Goal: Information Seeking & Learning: Learn about a topic

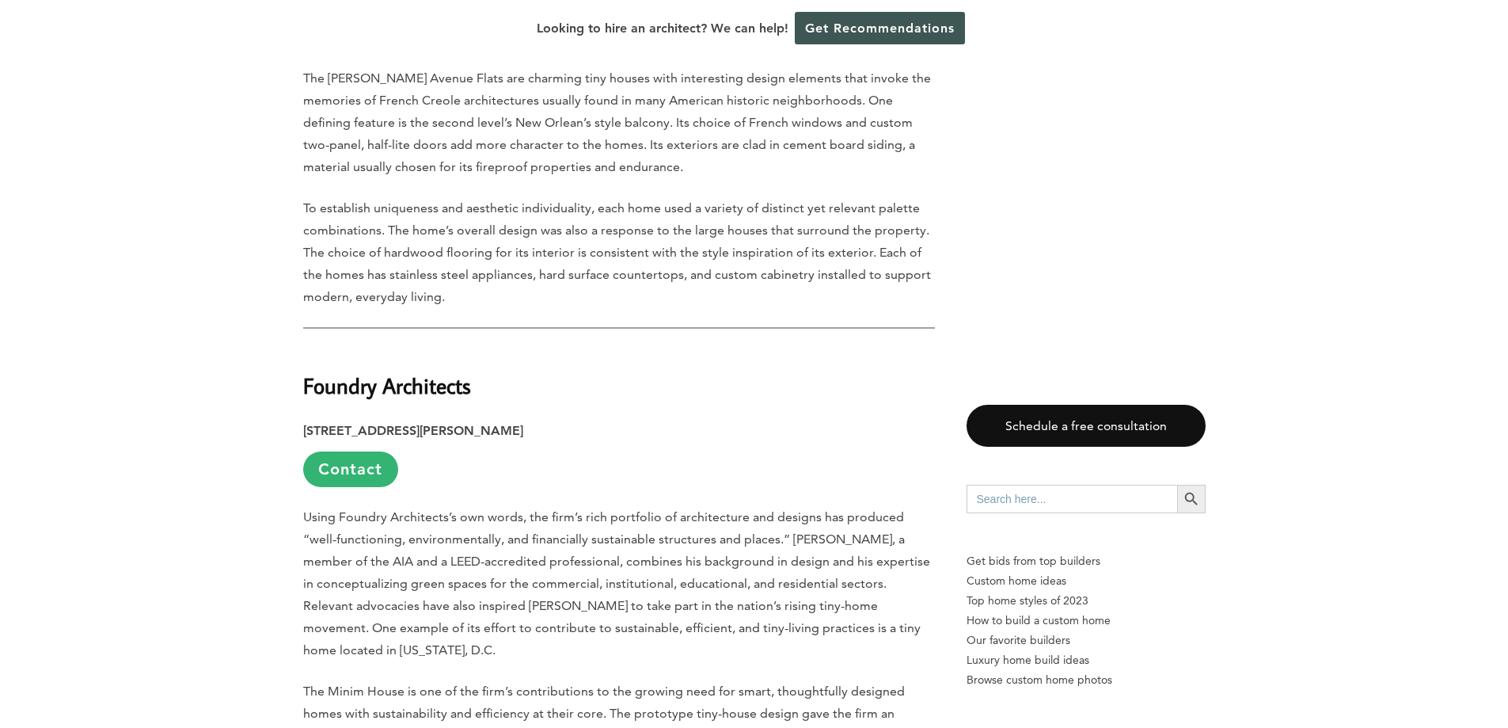
scroll to position [10170, 0]
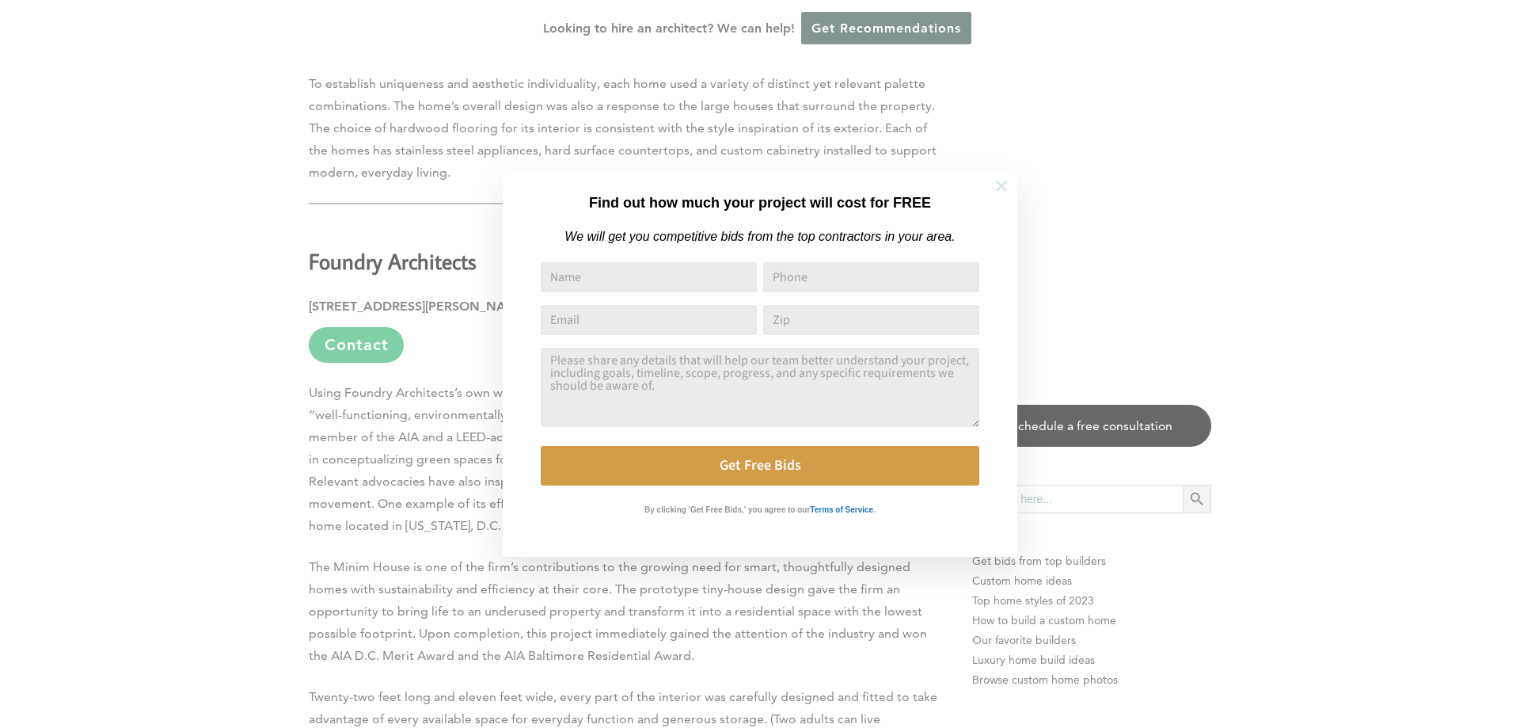
click at [994, 181] on icon at bounding box center [1001, 185] width 17 height 17
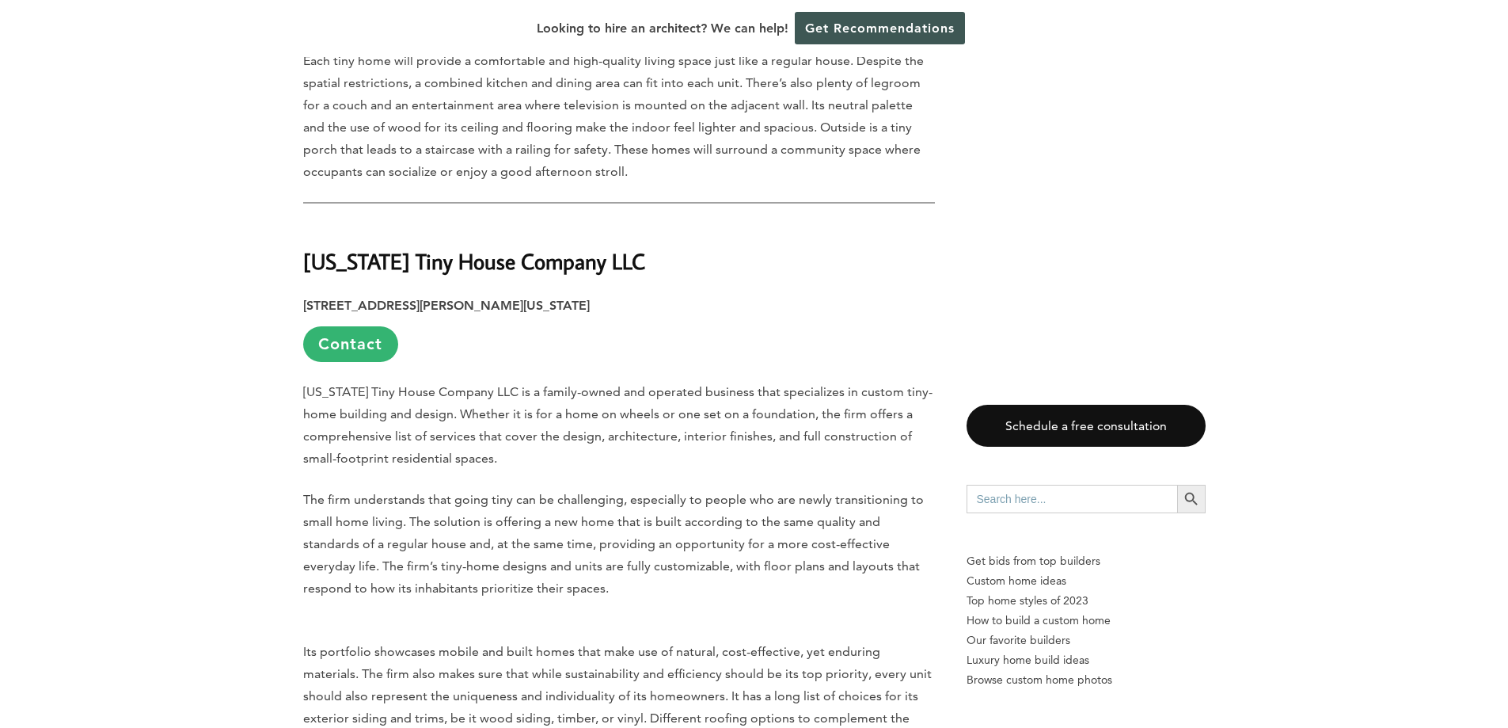
scroll to position [14987, 0]
click at [357, 325] on link "Contact" at bounding box center [350, 343] width 95 height 36
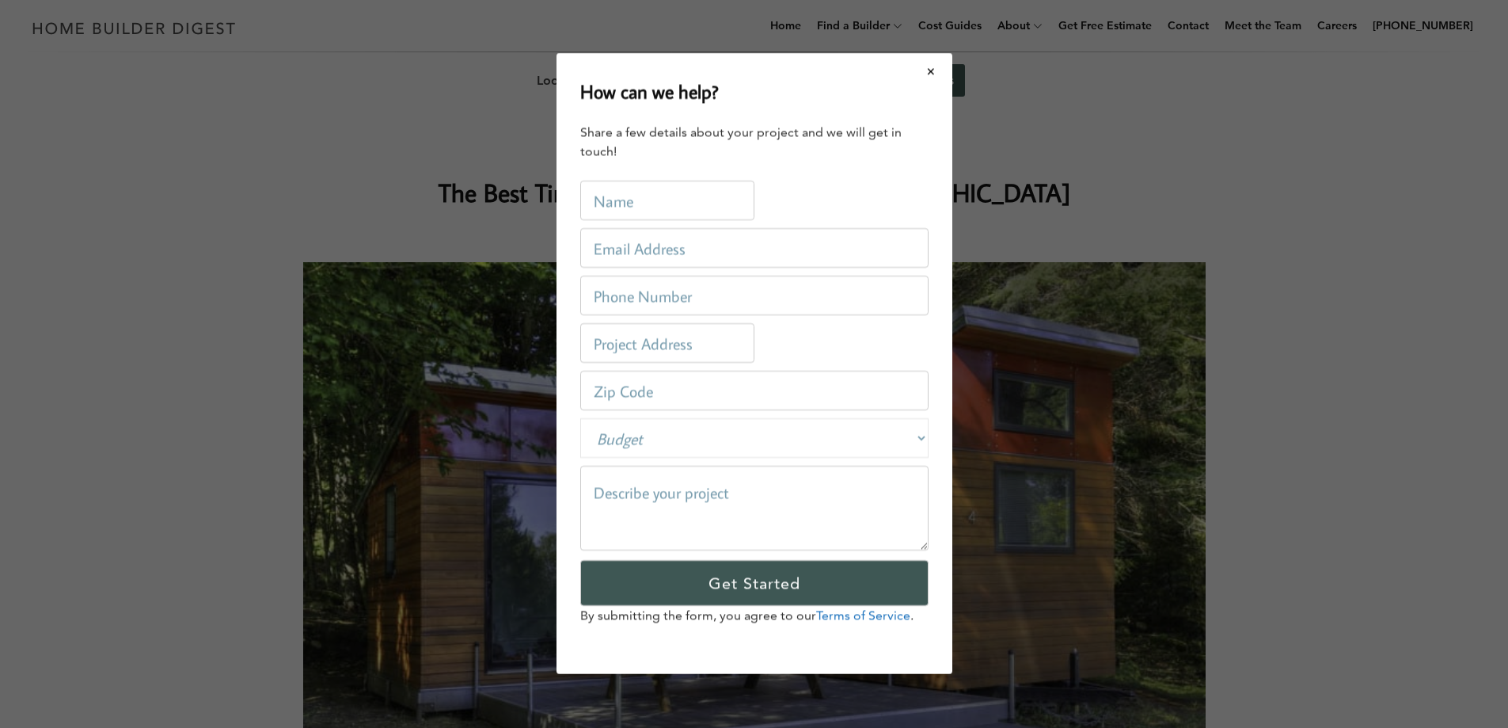
scroll to position [0, 0]
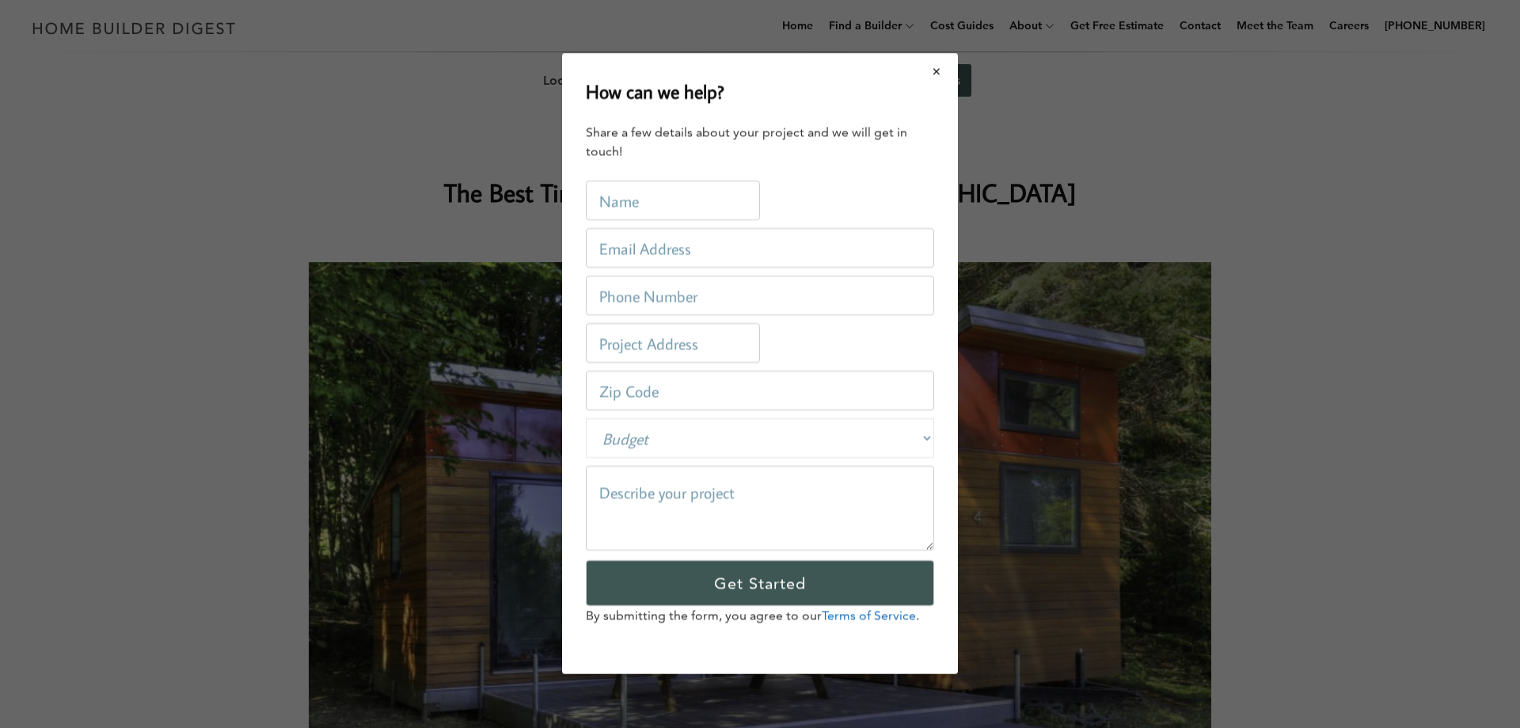
click at [935, 75] on button "Close modal" at bounding box center [937, 71] width 42 height 33
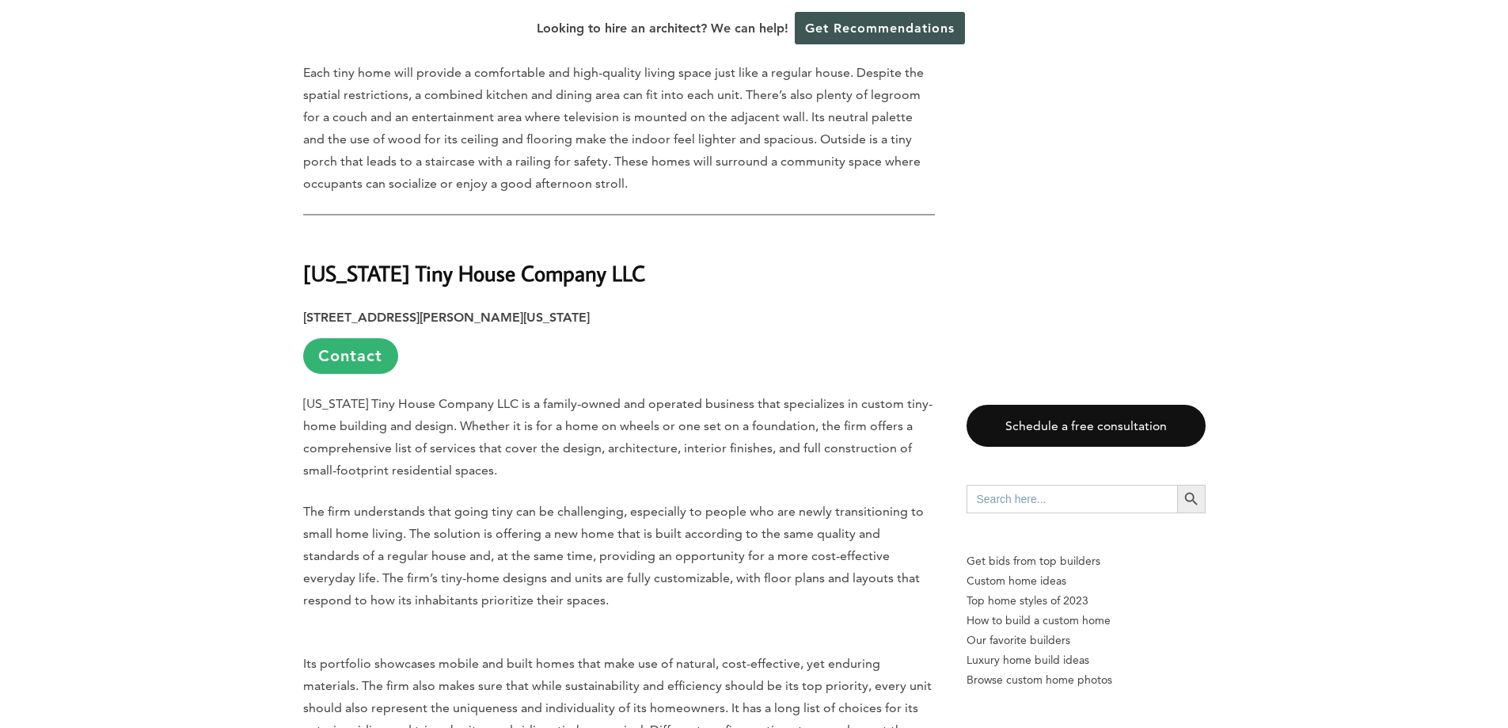
scroll to position [14974, 0]
drag, startPoint x: 299, startPoint y: 161, endPoint x: 680, endPoint y: 172, distance: 380.9
copy strong "[US_STATE] Tiny House Company LLC"
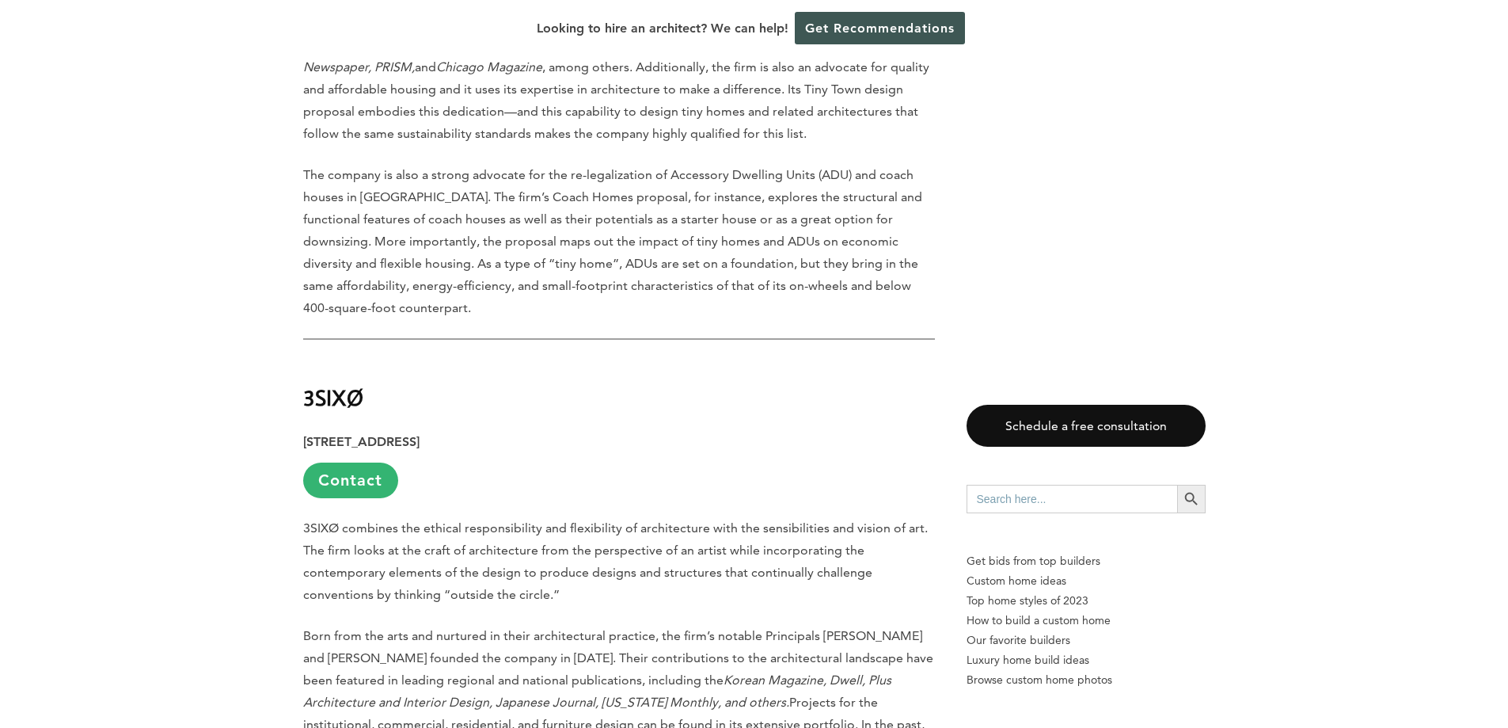
scroll to position [24346, 0]
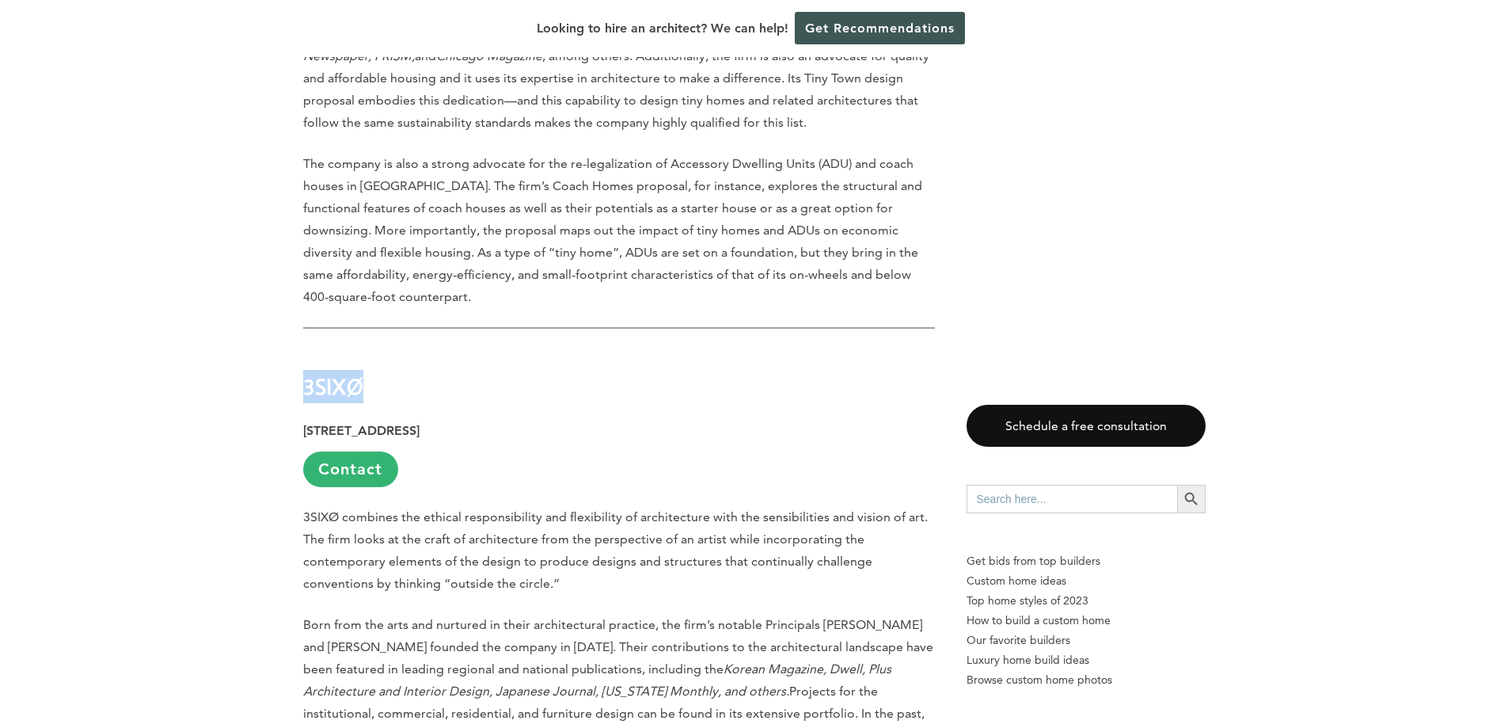
drag, startPoint x: 301, startPoint y: 95, endPoint x: 359, endPoint y: 96, distance: 57.8
copy strong "3SIXØ"
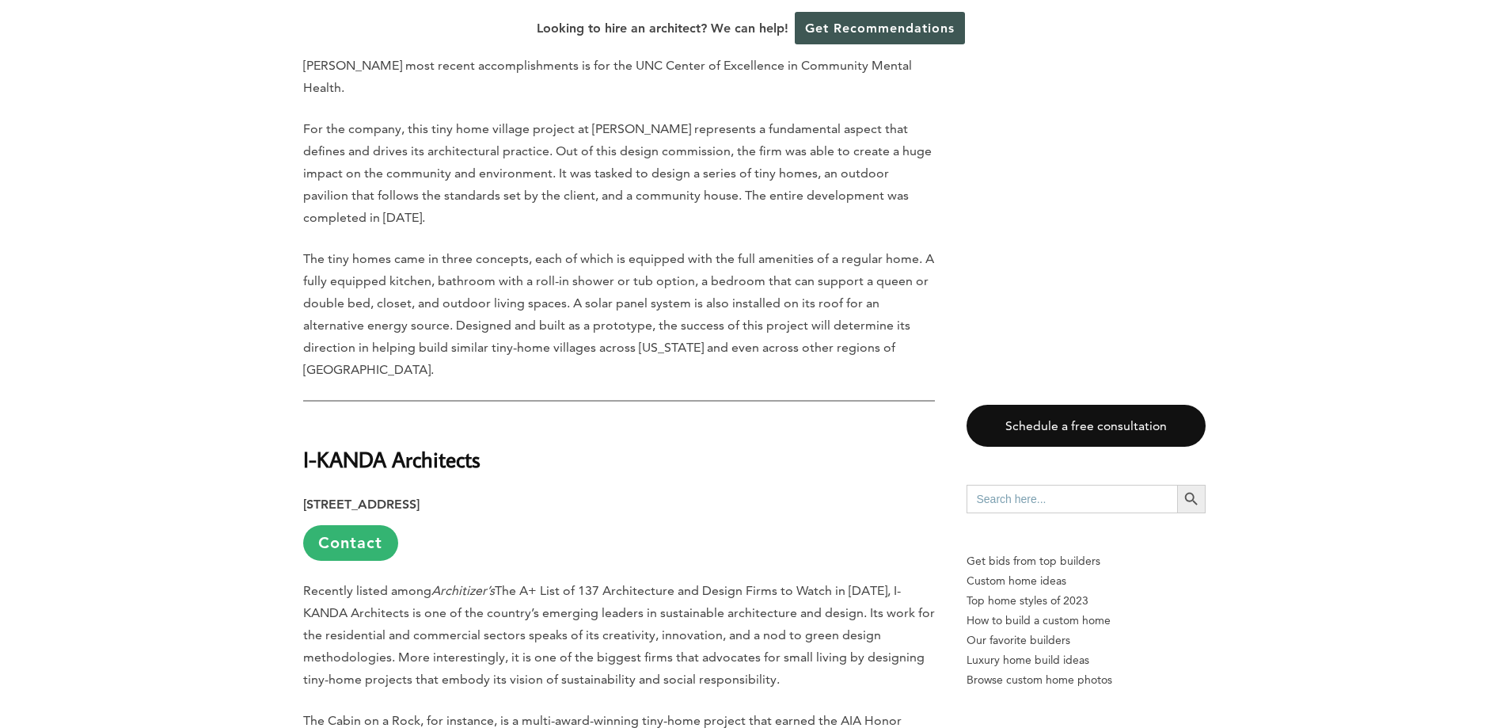
scroll to position [11264, 0]
drag, startPoint x: 301, startPoint y: 351, endPoint x: 484, endPoint y: 344, distance: 183.8
copy strong "I-KANDA Architects"
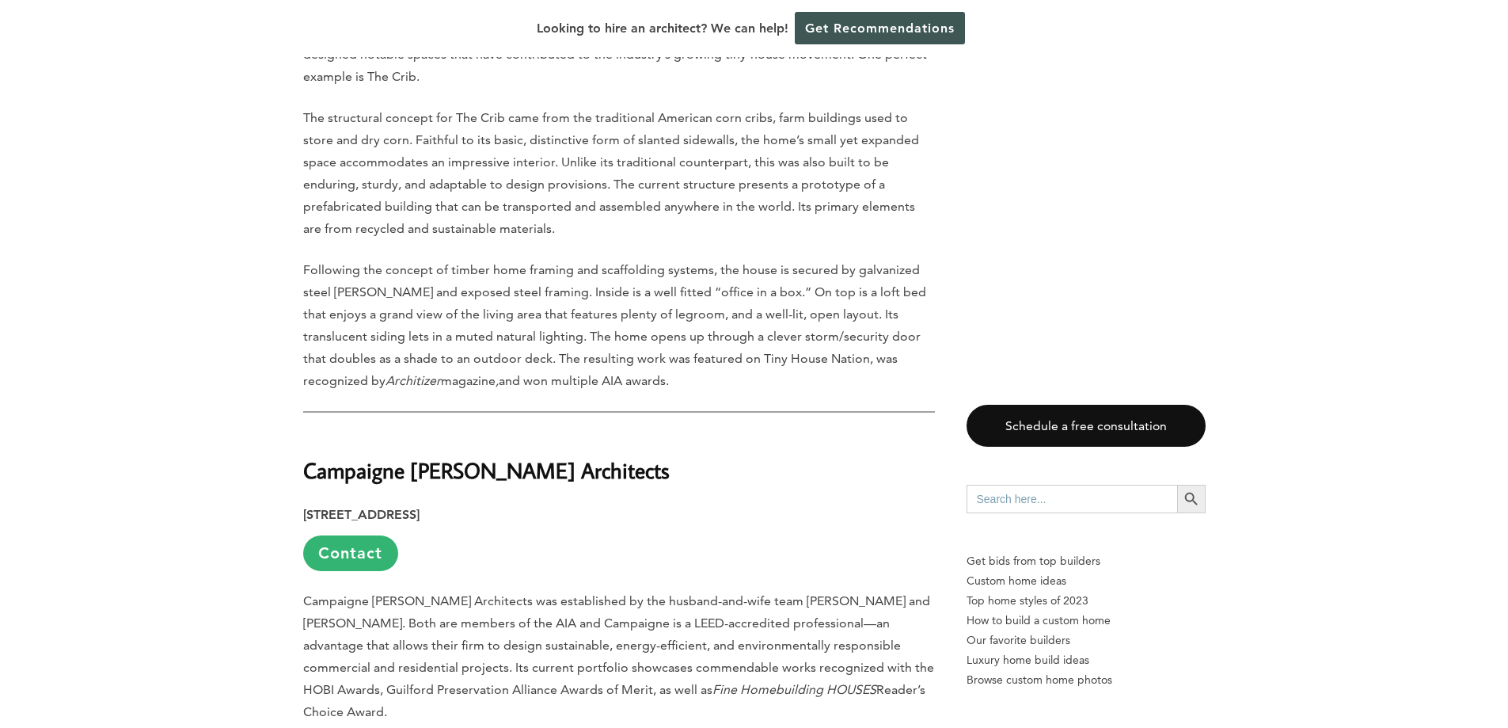
scroll to position [4216, 0]
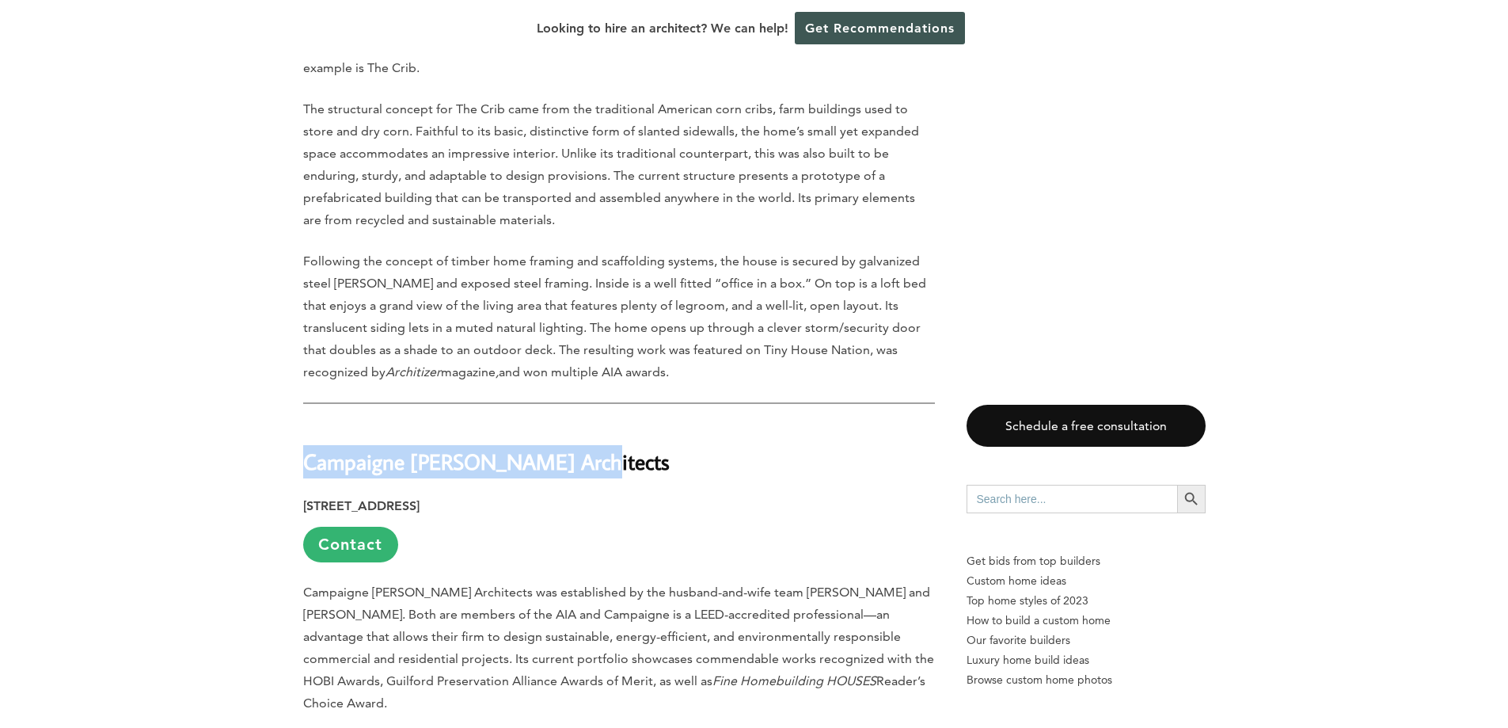
drag, startPoint x: 306, startPoint y: 412, endPoint x: 579, endPoint y: 412, distance: 273.1
click at [579, 423] on h2 "Campaigne [PERSON_NAME] Architects" at bounding box center [619, 450] width 632 height 55
copy strong "Campaigne [PERSON_NAME] Architects"
